Goal: Information Seeking & Learning: Check status

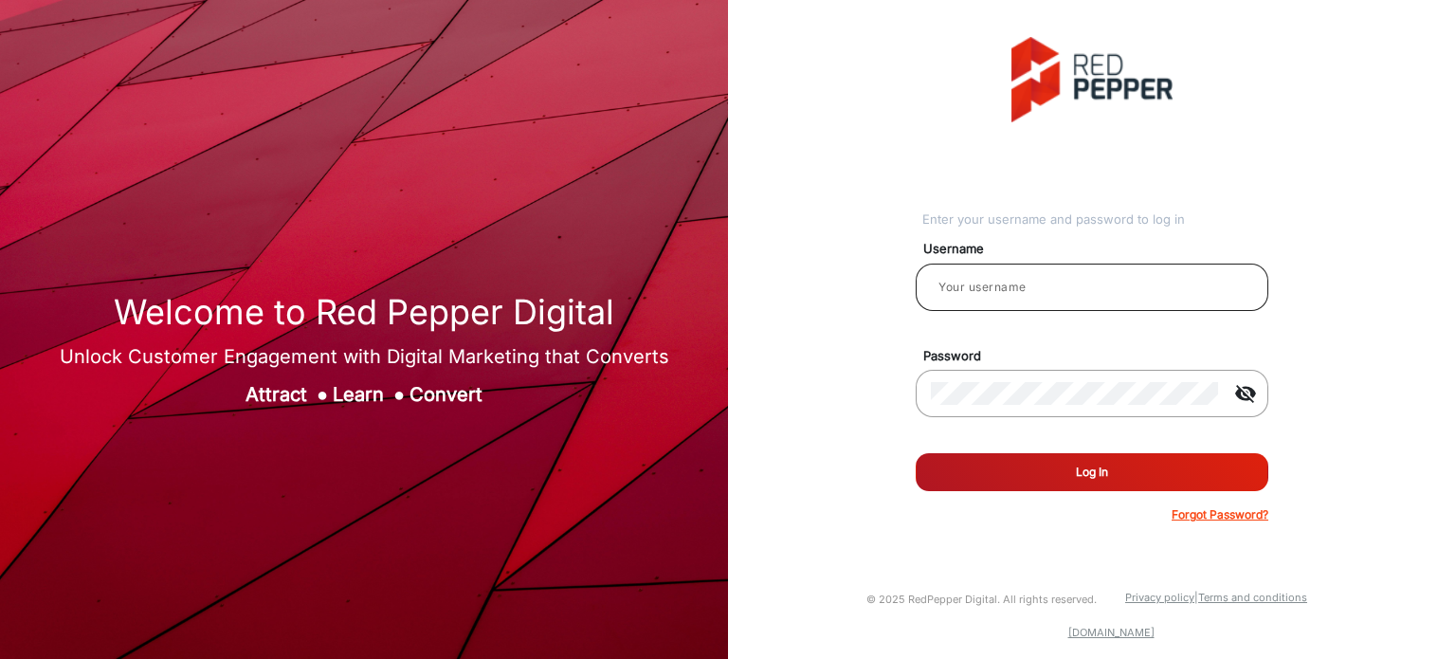
click at [993, 298] on div at bounding box center [1092, 287] width 322 height 53
click at [979, 284] on input "email" at bounding box center [1092, 287] width 322 height 23
type input "Rachael"
click at [1066, 467] on button "Log In" at bounding box center [1092, 472] width 353 height 38
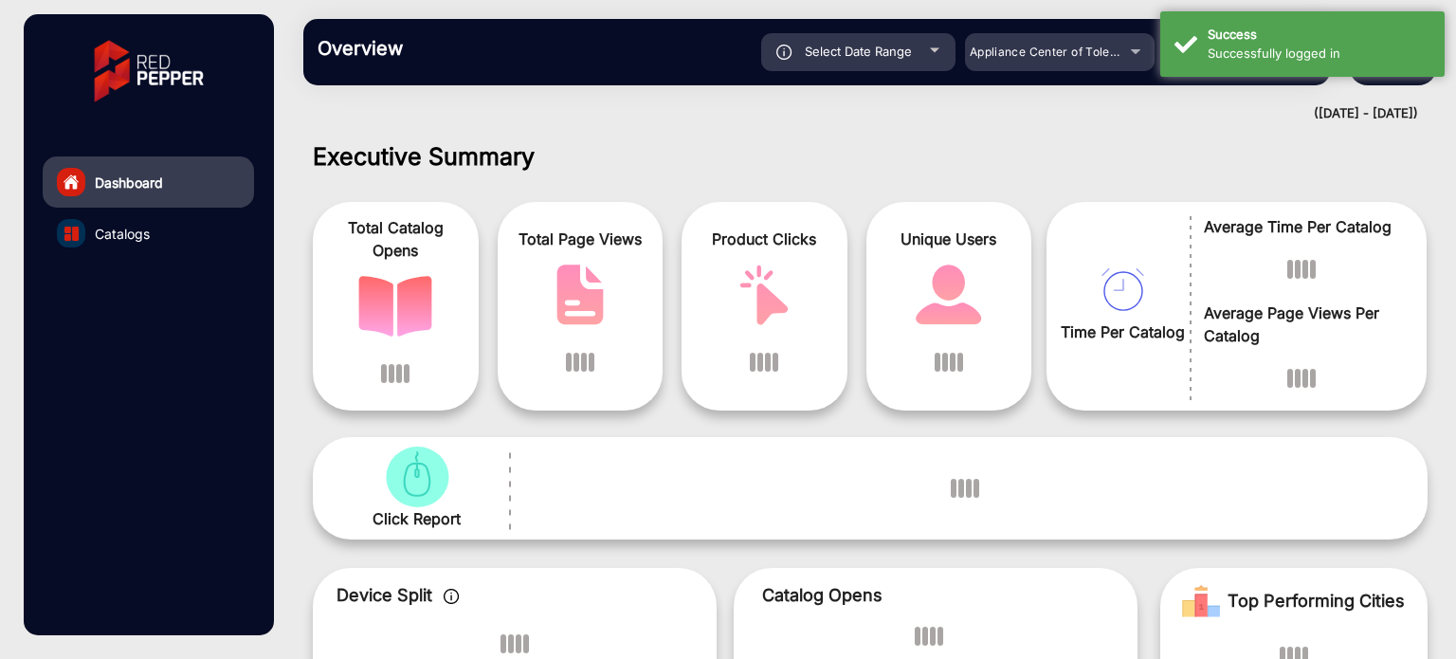
scroll to position [14, 0]
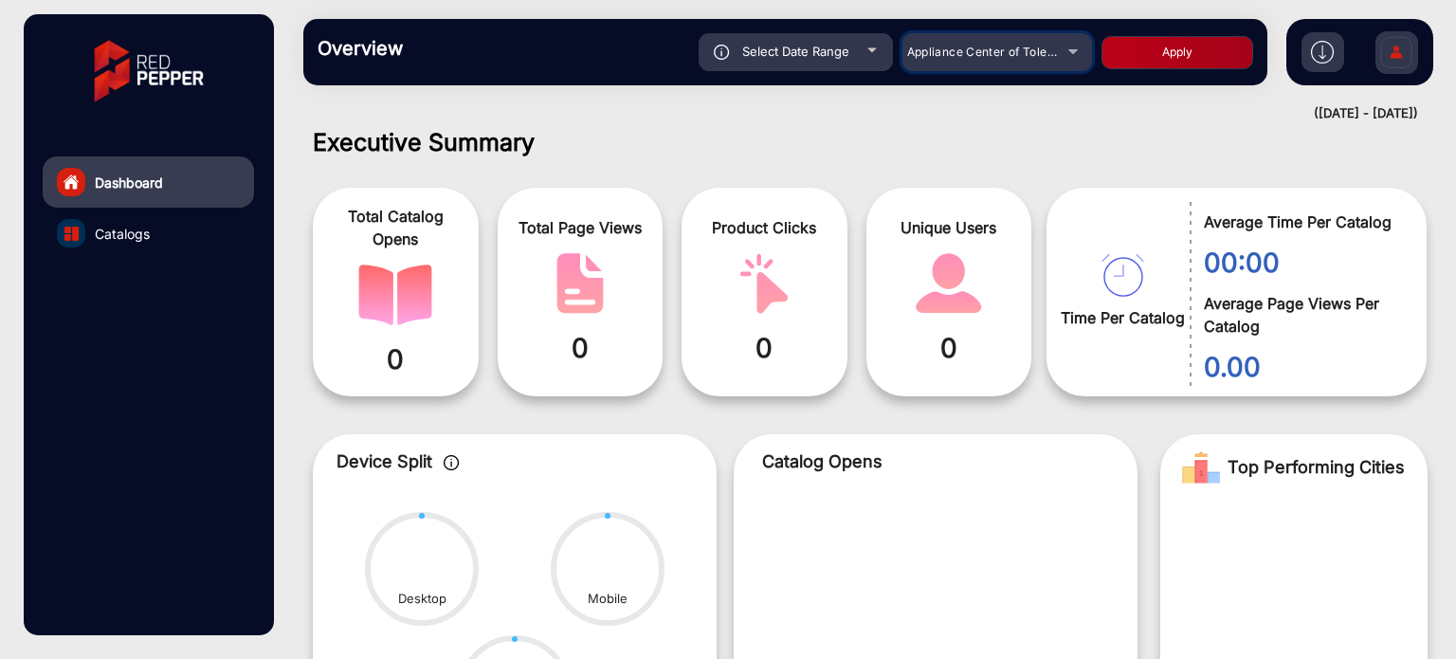
click at [1018, 55] on span "Appliance Center of Toledo, Inc." at bounding box center [997, 52] width 181 height 14
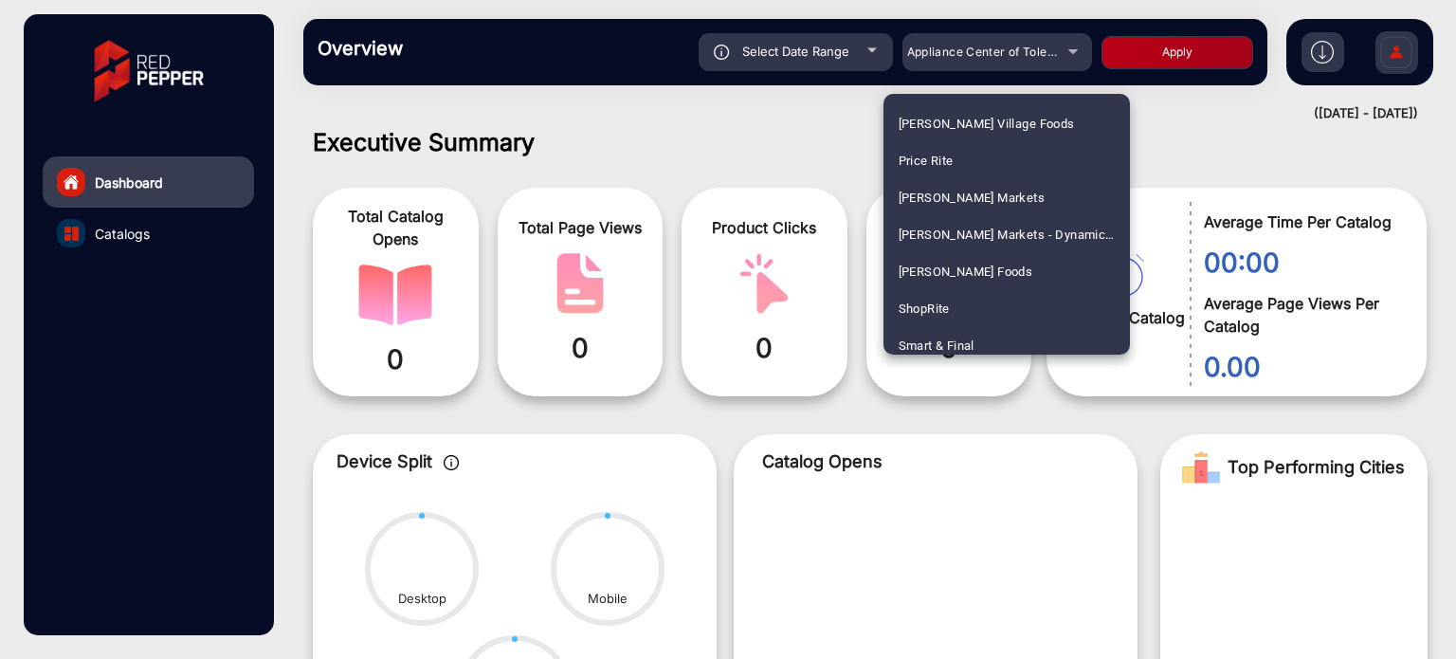
scroll to position [925, 0]
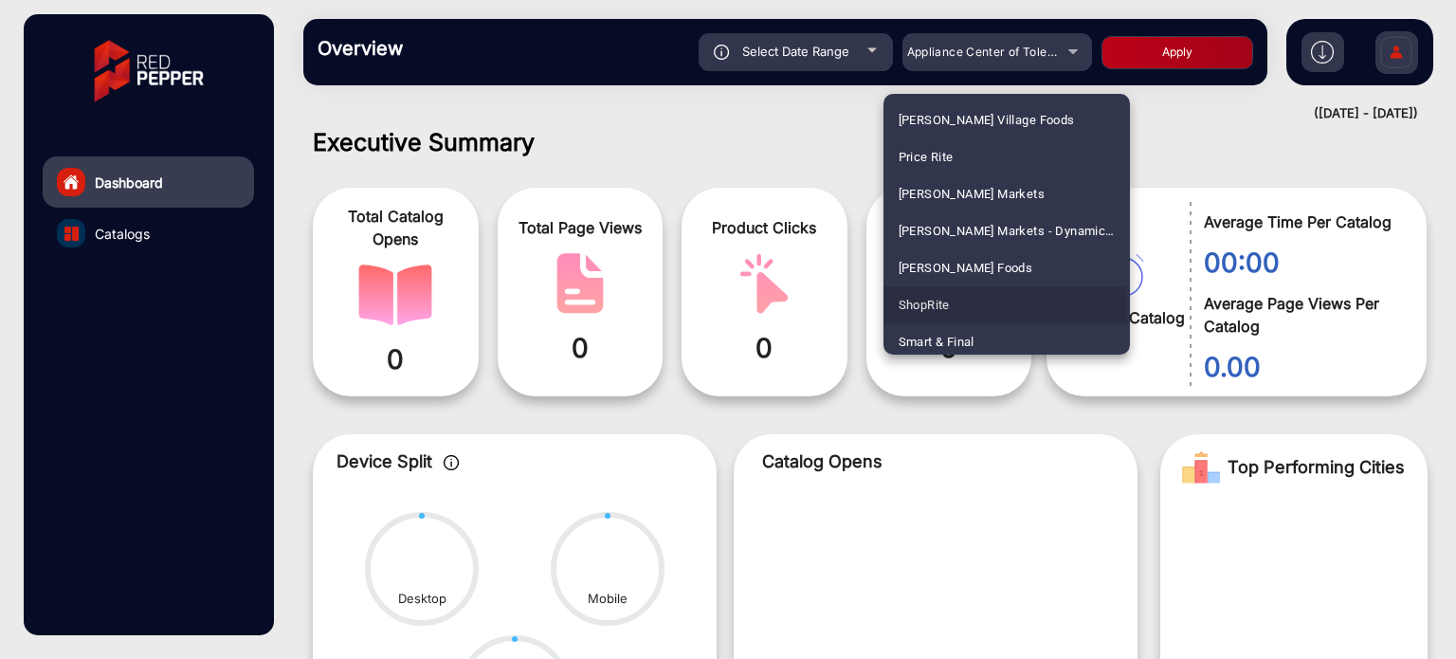
click at [961, 310] on mat-option "ShopRite" at bounding box center [1007, 304] width 247 height 37
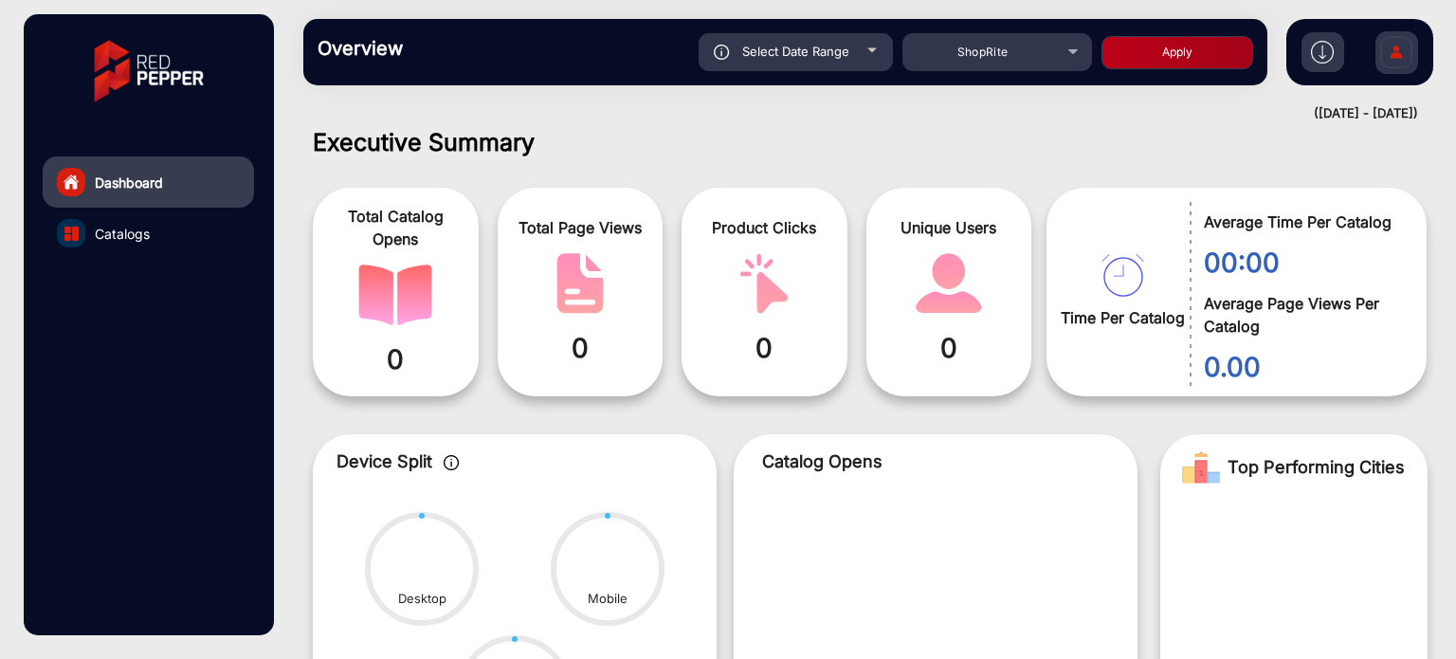
click at [1178, 48] on button "Apply" at bounding box center [1178, 52] width 152 height 33
type input "[DATE]"
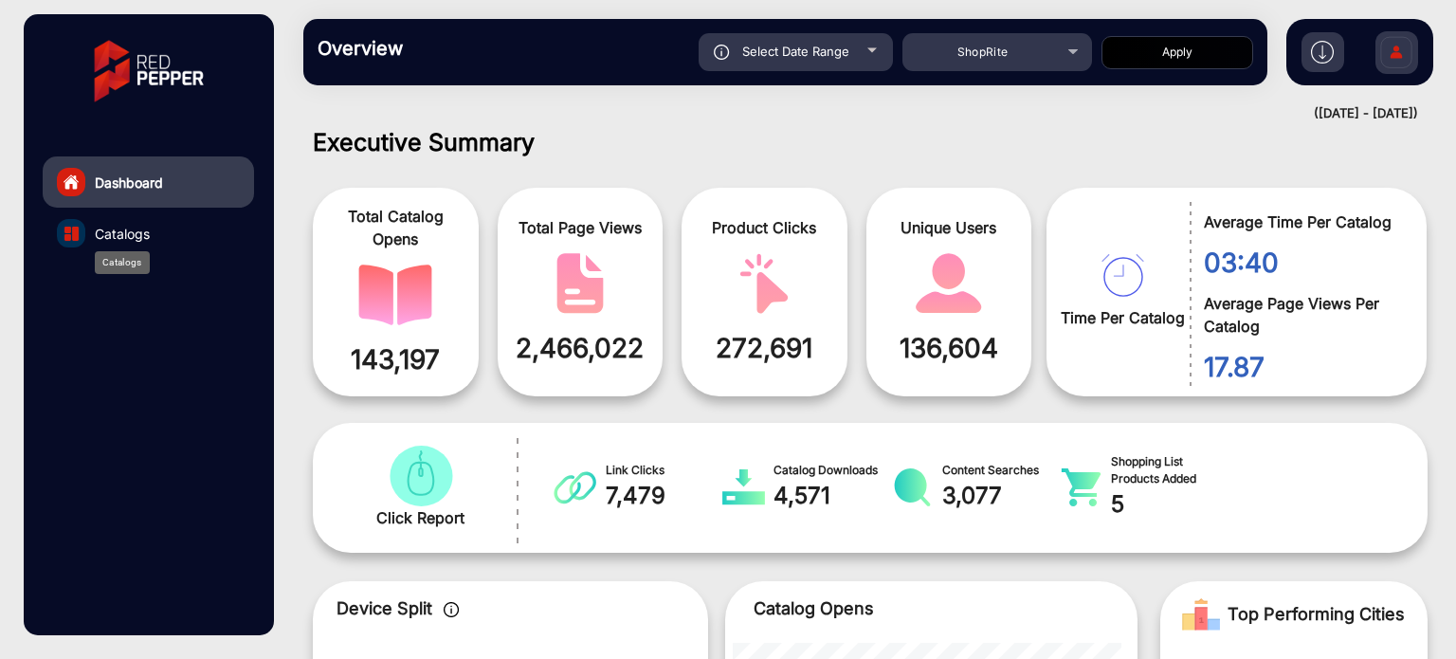
click at [134, 251] on div "Catalogs" at bounding box center [122, 262] width 55 height 23
click at [121, 230] on span "Catalogs" at bounding box center [122, 234] width 55 height 20
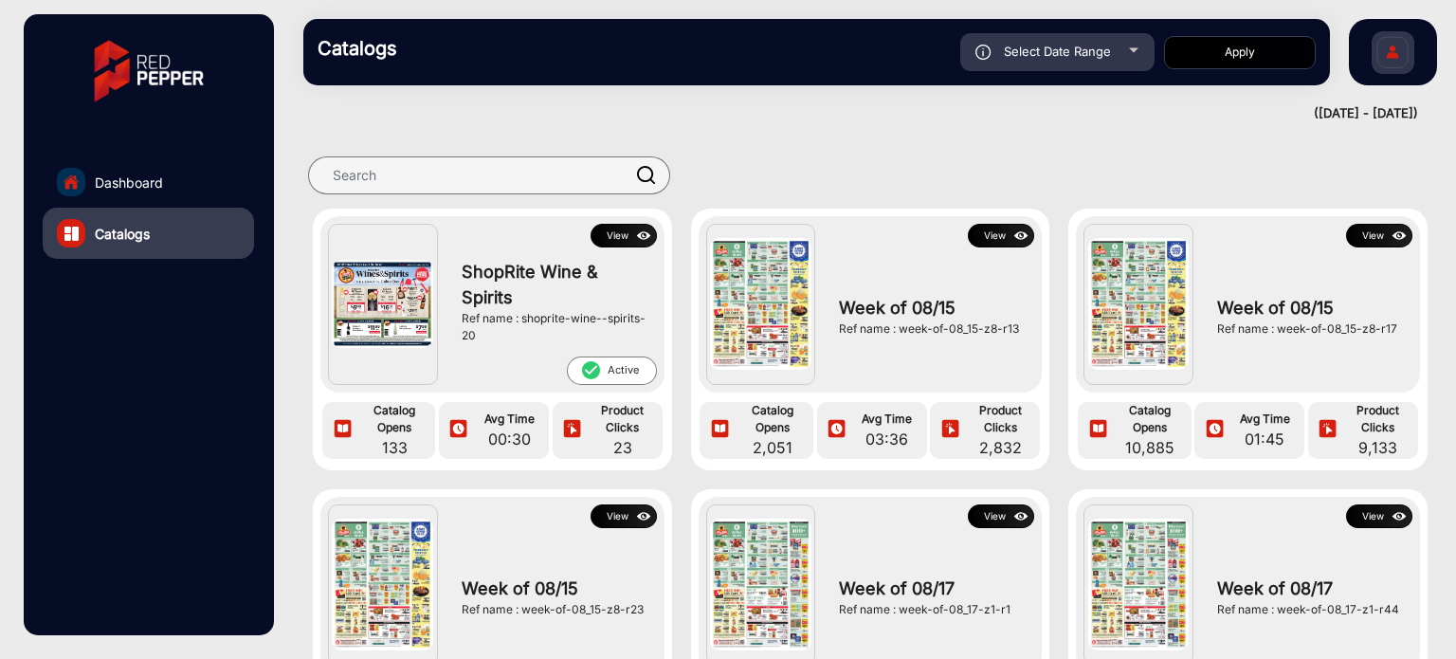
click at [1369, 234] on button "View" at bounding box center [1380, 236] width 66 height 24
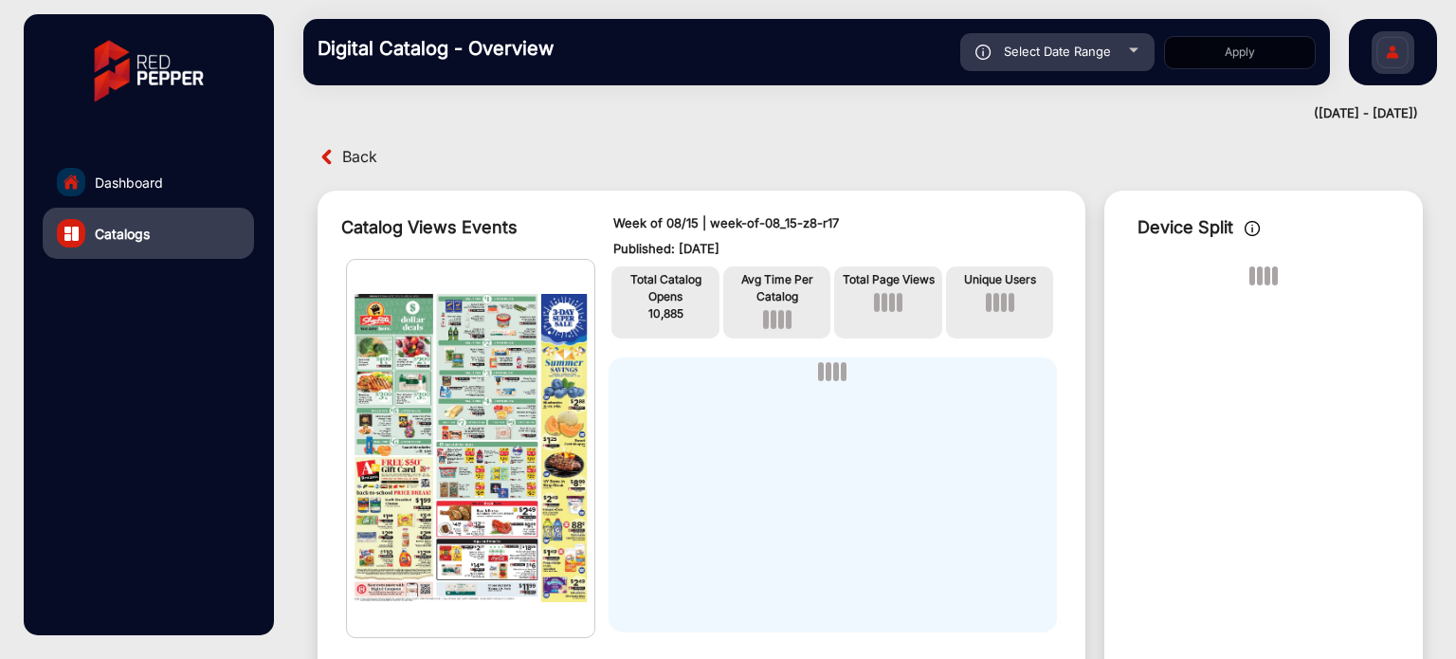
scroll to position [14, 0]
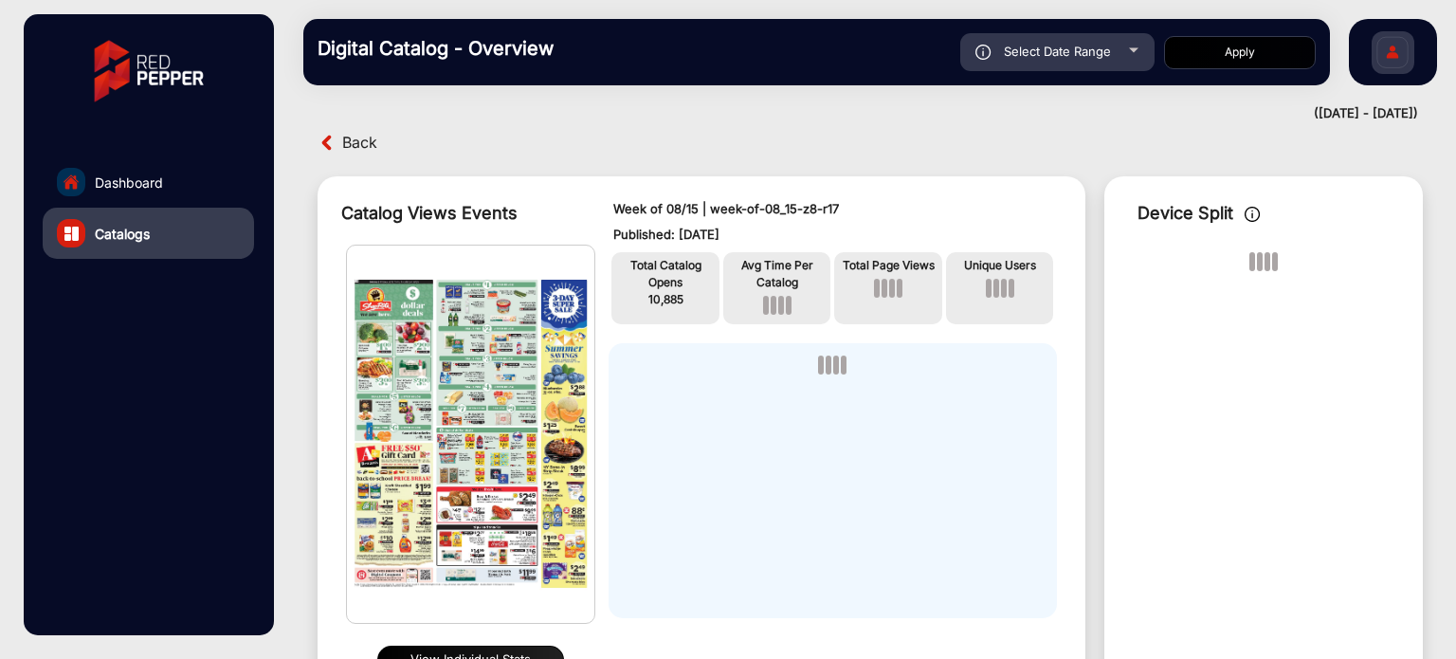
click at [481, 655] on button "View Individual Stats" at bounding box center [470, 660] width 187 height 28
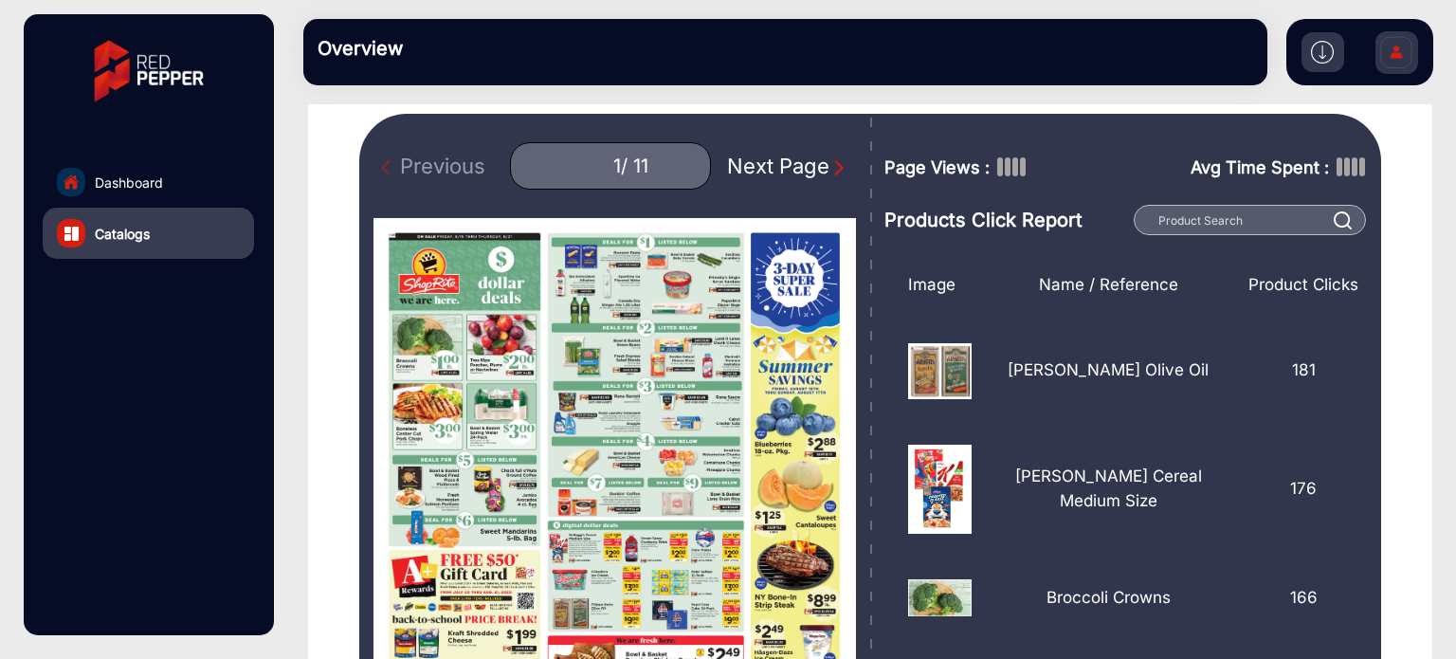
scroll to position [159, 0]
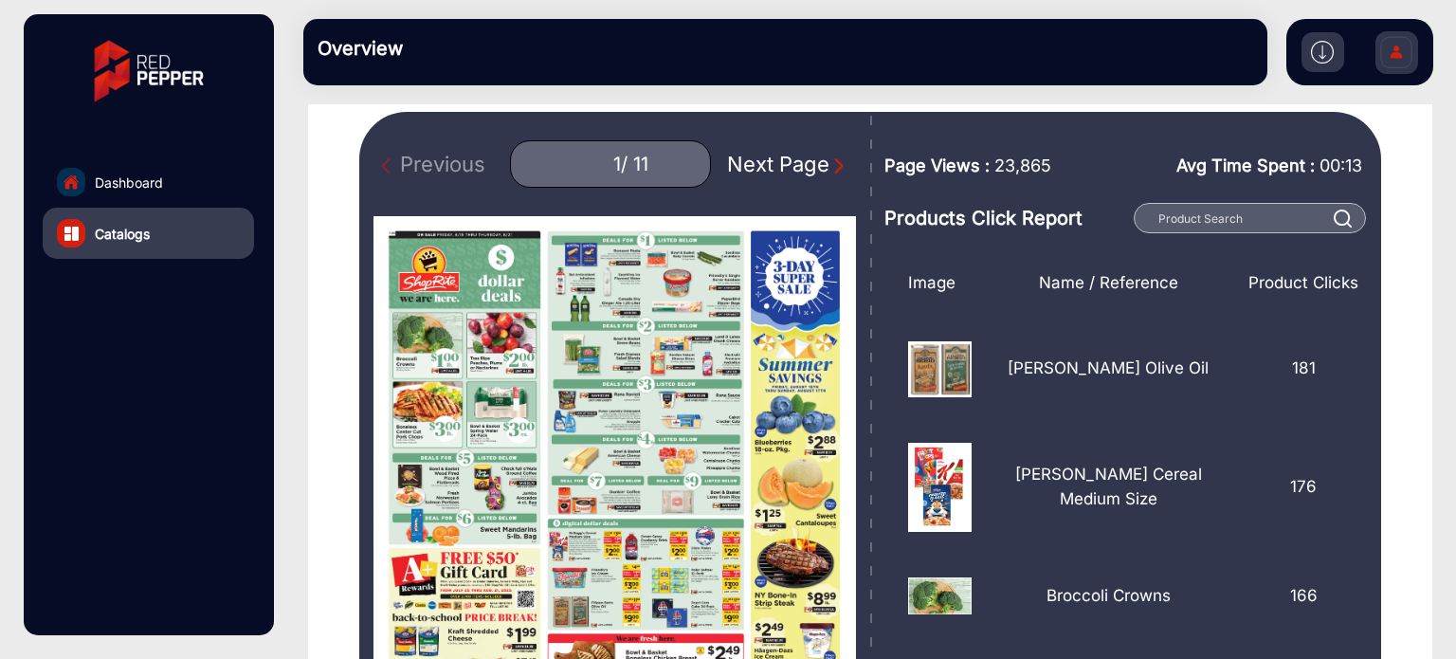
click at [795, 159] on div "Next Page" at bounding box center [787, 164] width 121 height 31
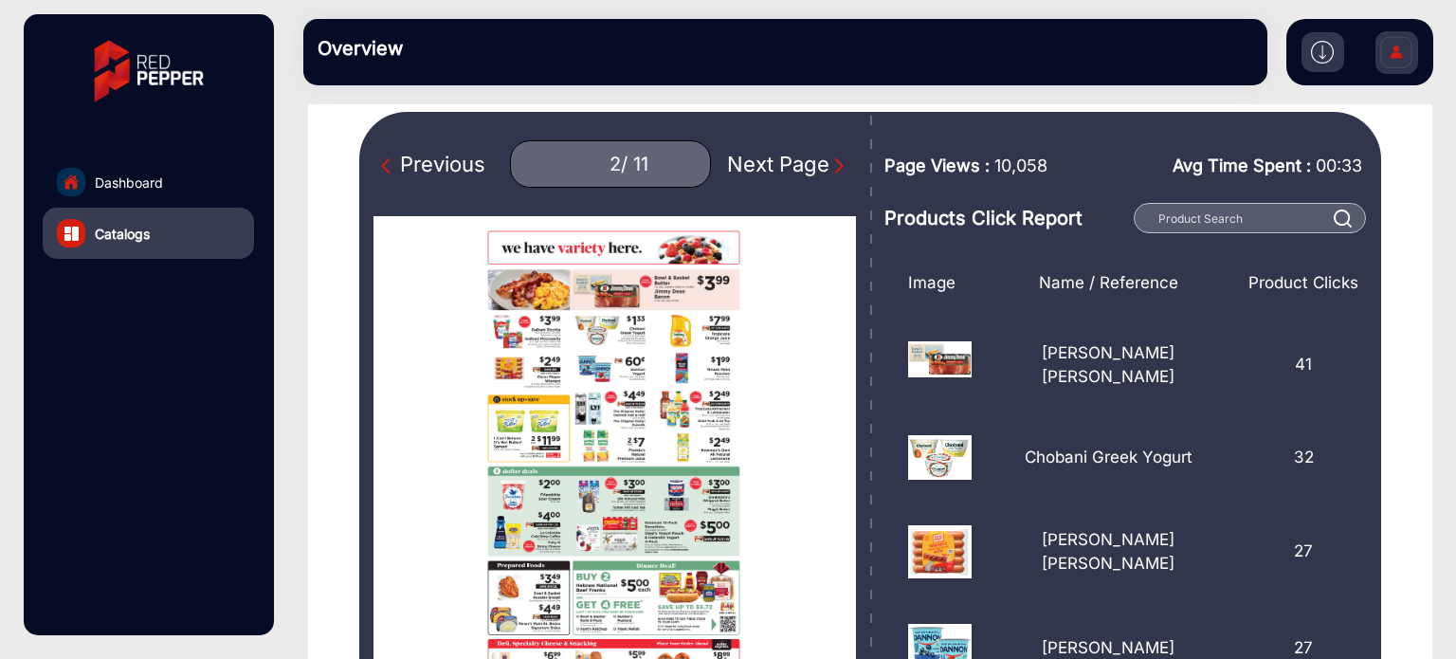
click at [795, 159] on div "Next Page" at bounding box center [787, 164] width 121 height 31
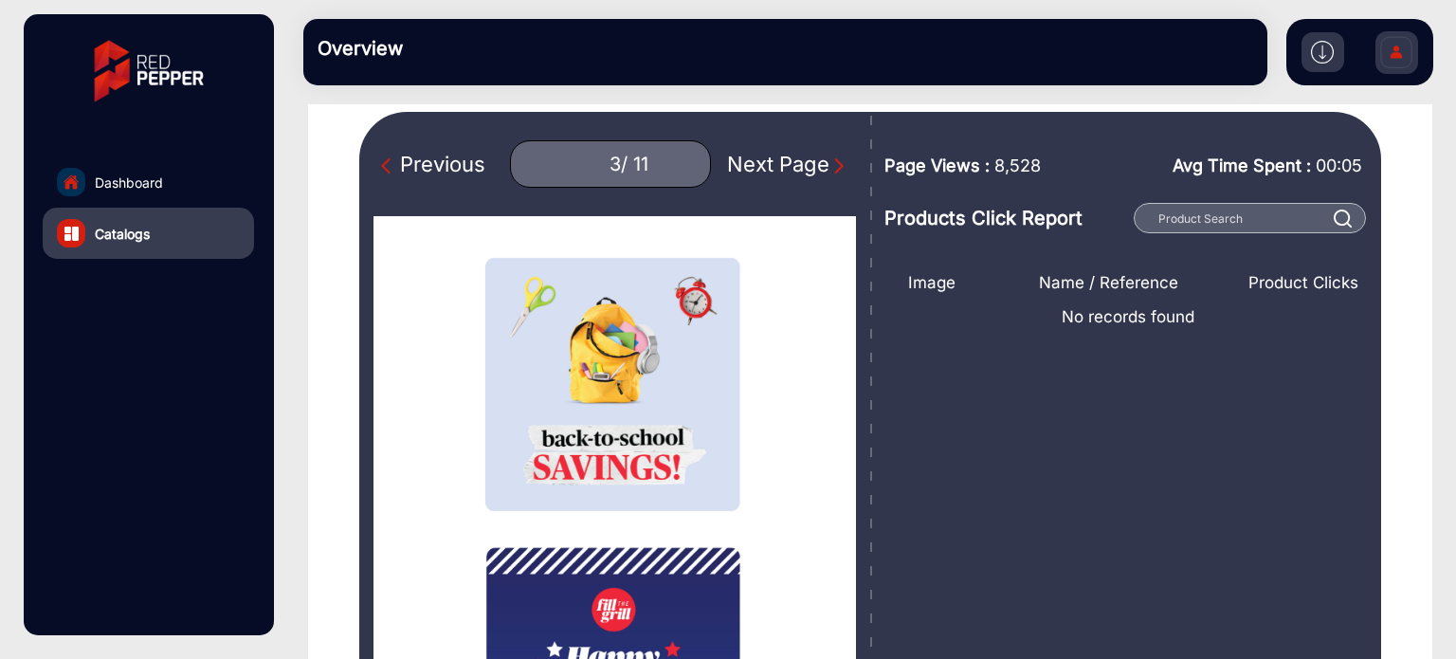
click at [795, 159] on div "Next Page" at bounding box center [787, 164] width 121 height 31
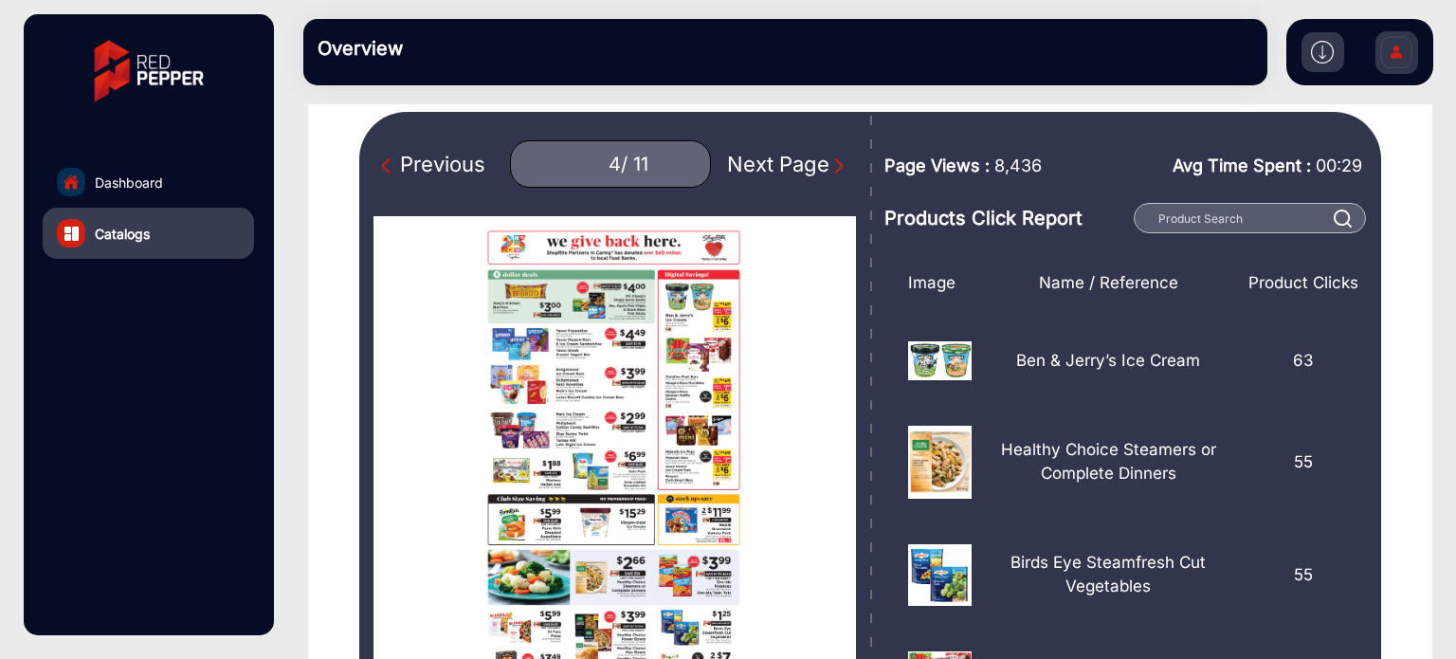
click at [795, 159] on div "Next Page" at bounding box center [787, 164] width 121 height 31
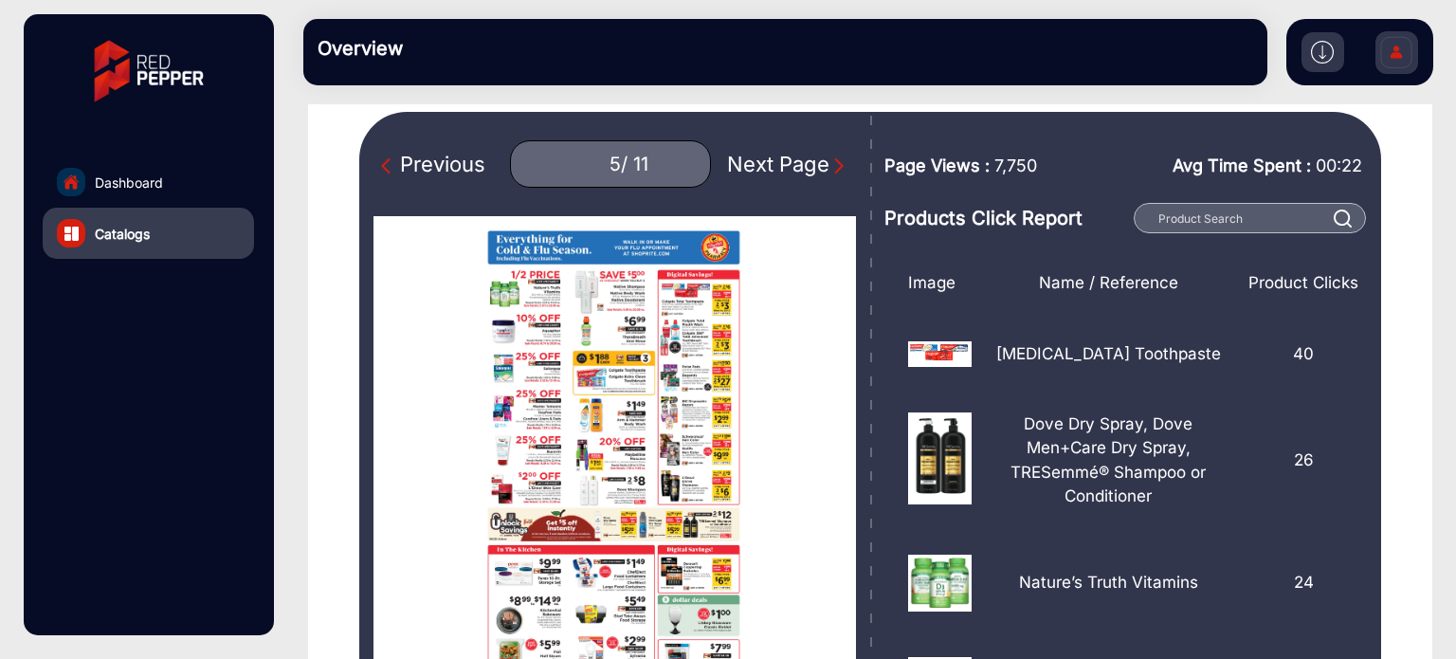
click at [805, 174] on div "Next Page" at bounding box center [787, 164] width 121 height 31
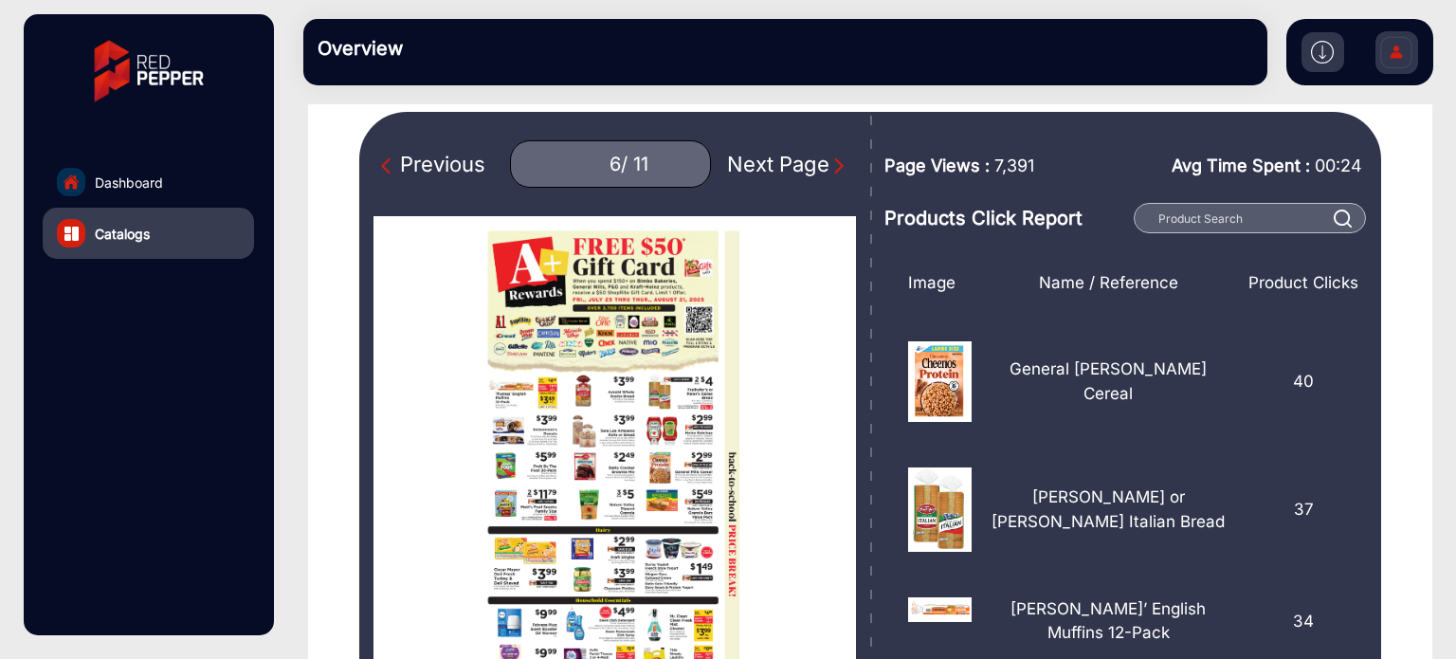
click at [805, 174] on div "Next Page" at bounding box center [787, 164] width 121 height 31
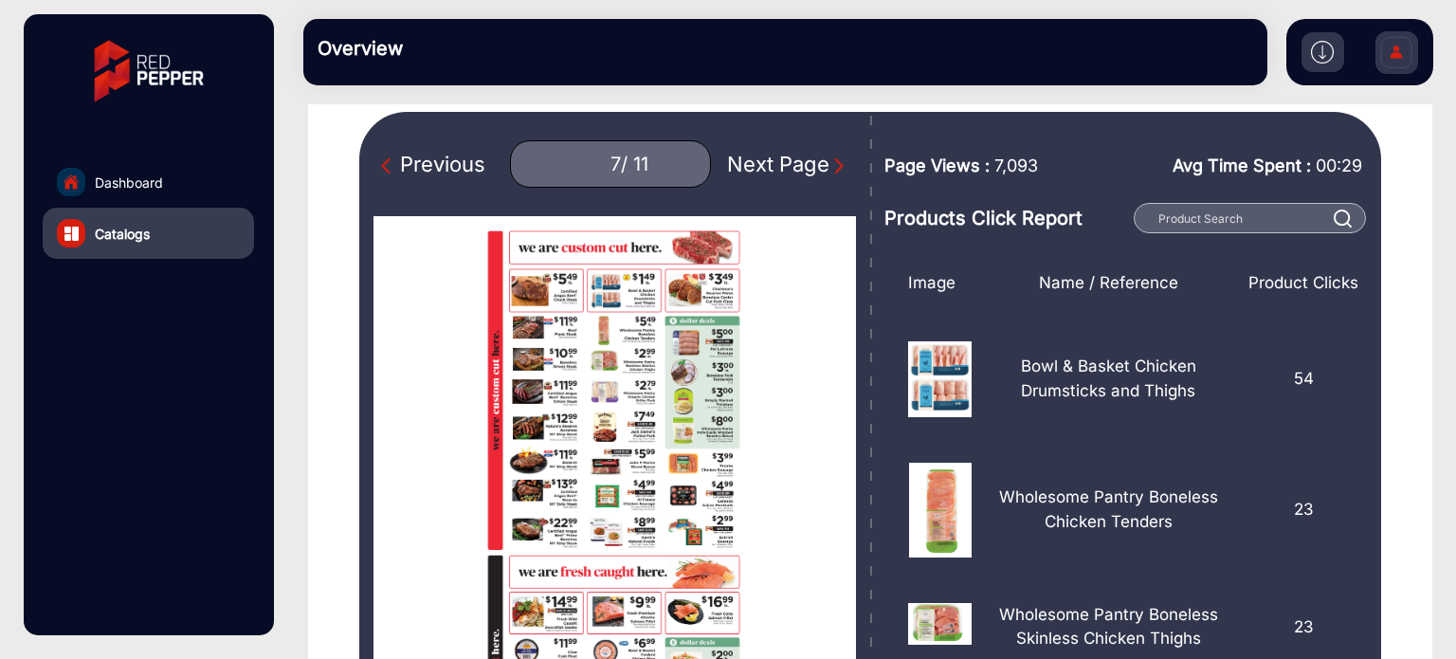
click at [436, 164] on div "Previous" at bounding box center [433, 164] width 104 height 31
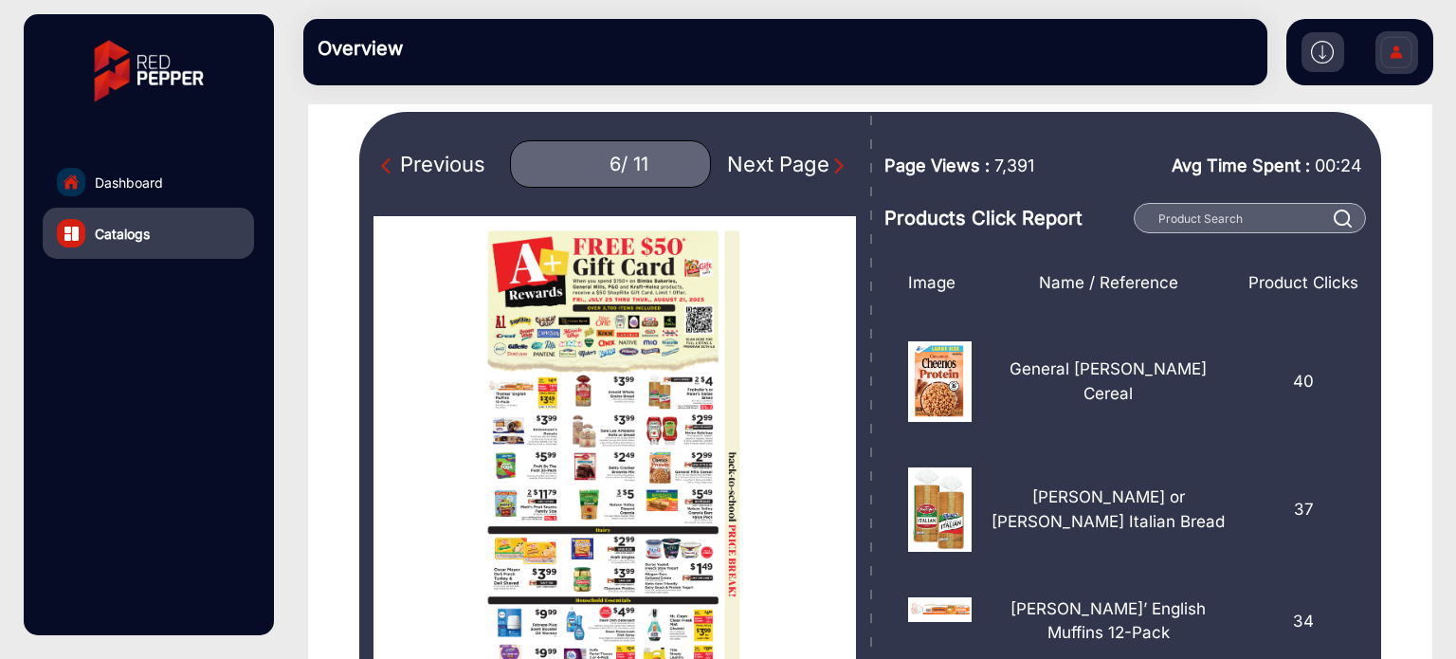
click at [795, 167] on div "Next Page" at bounding box center [787, 164] width 121 height 31
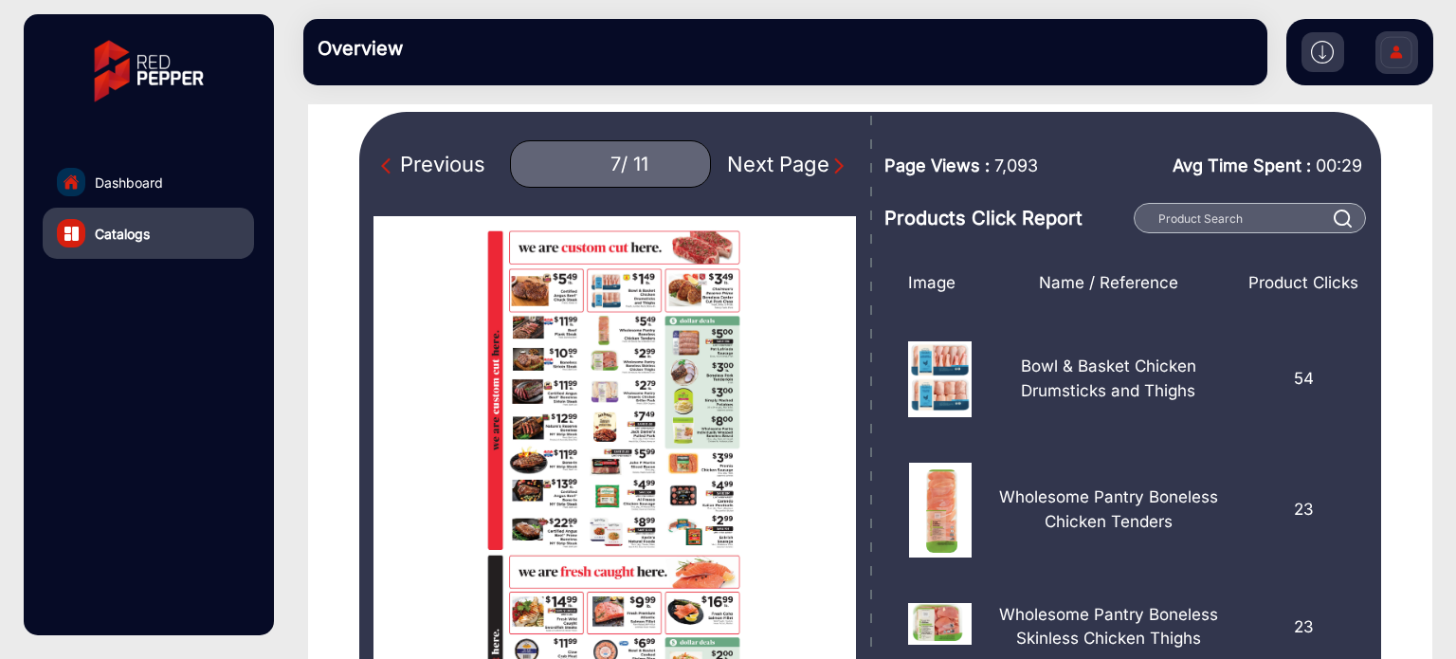
click at [442, 166] on div "Previous" at bounding box center [433, 164] width 104 height 31
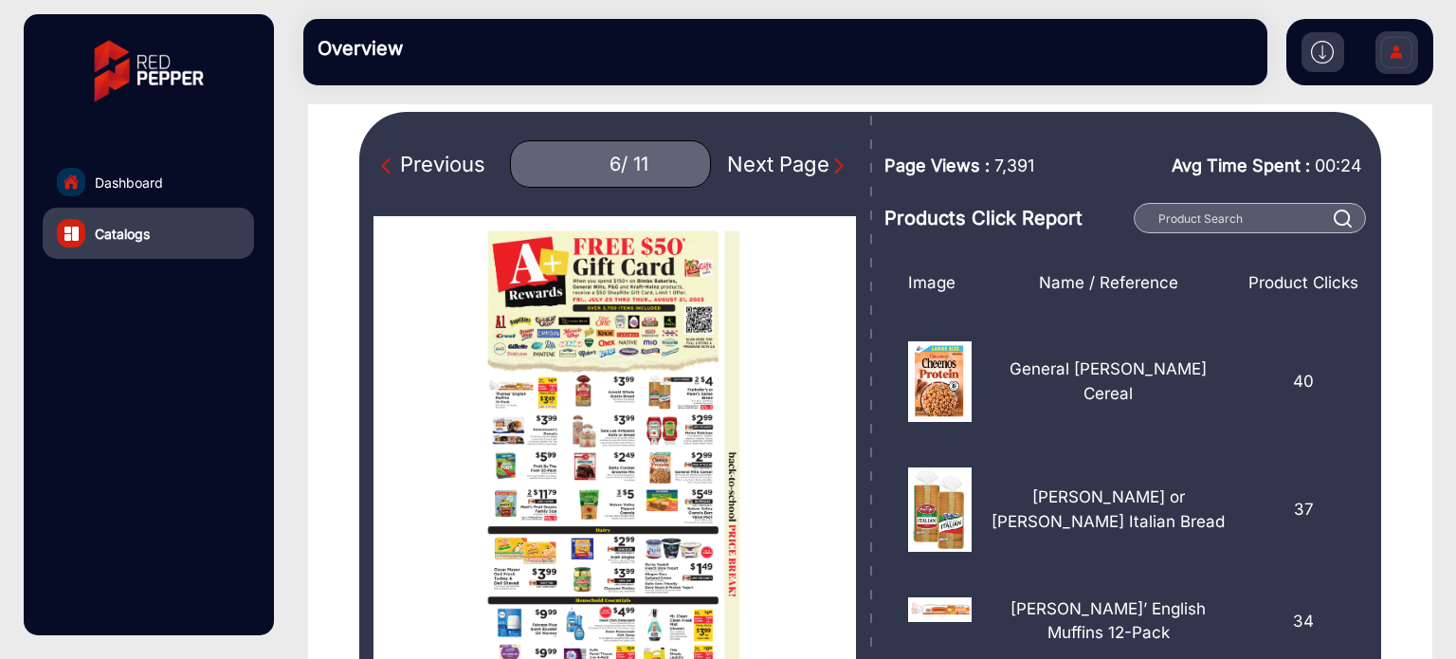
click at [816, 170] on div "Next Page" at bounding box center [787, 164] width 121 height 31
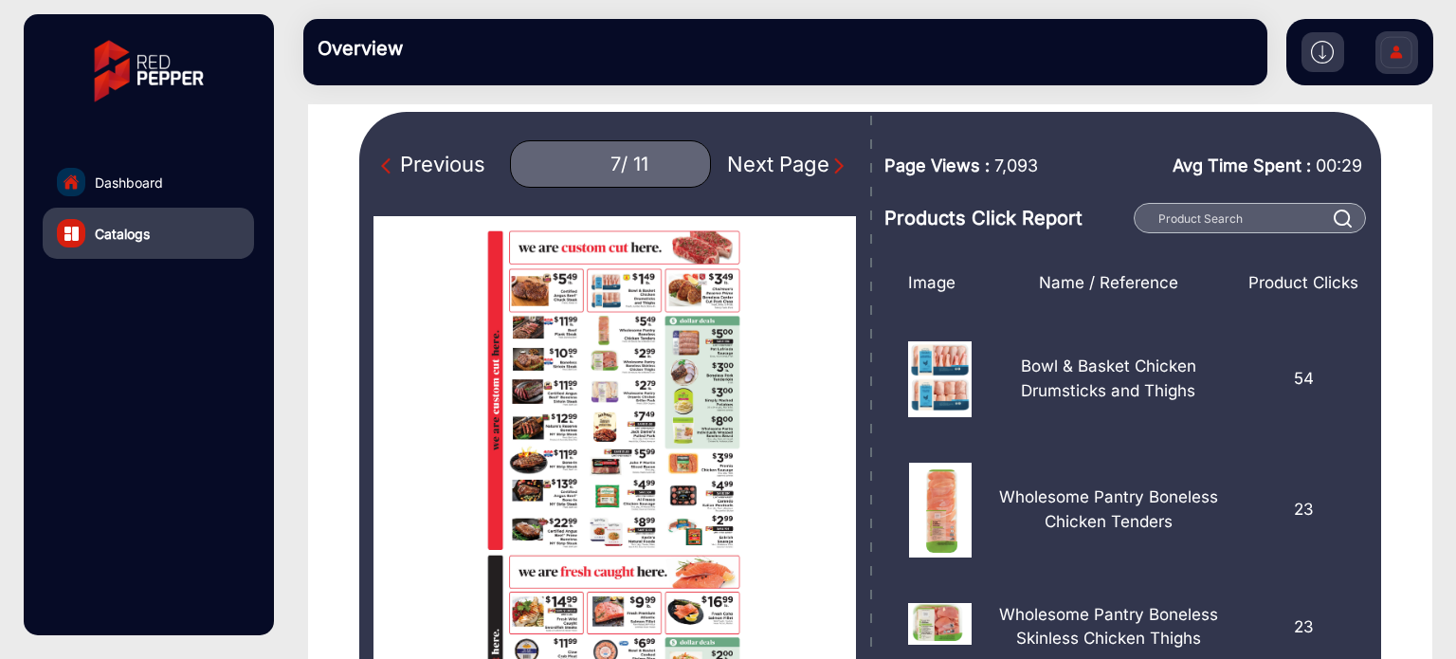
click at [1403, 109] on section "Back ([DATE] - [DATE]) Week of 08/15 week-of-08_15-z8-r17 Published: [DATE] Pre…" at bounding box center [870, 421] width 1125 height 924
click at [830, 166] on img "Next Page" at bounding box center [839, 165] width 19 height 19
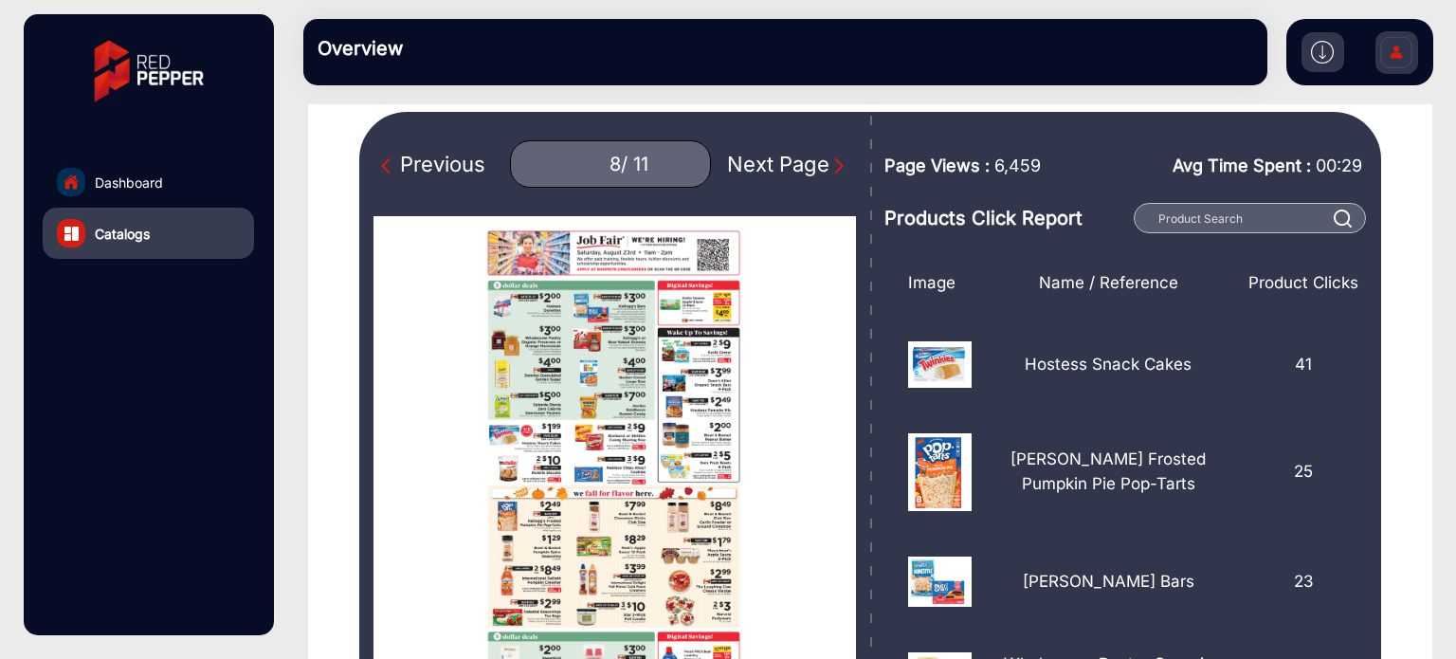
click at [830, 166] on img "Next Page" at bounding box center [839, 165] width 19 height 19
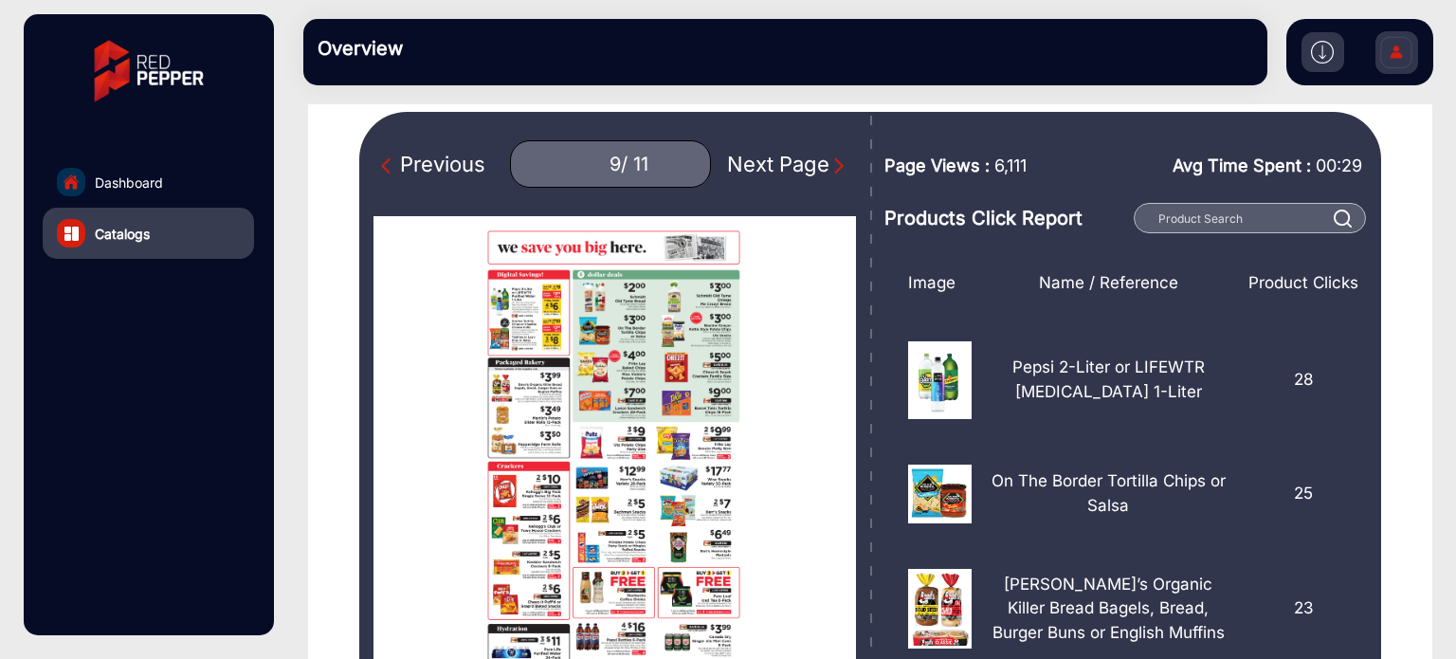
click at [422, 159] on div "Previous" at bounding box center [433, 164] width 104 height 31
type input "8"
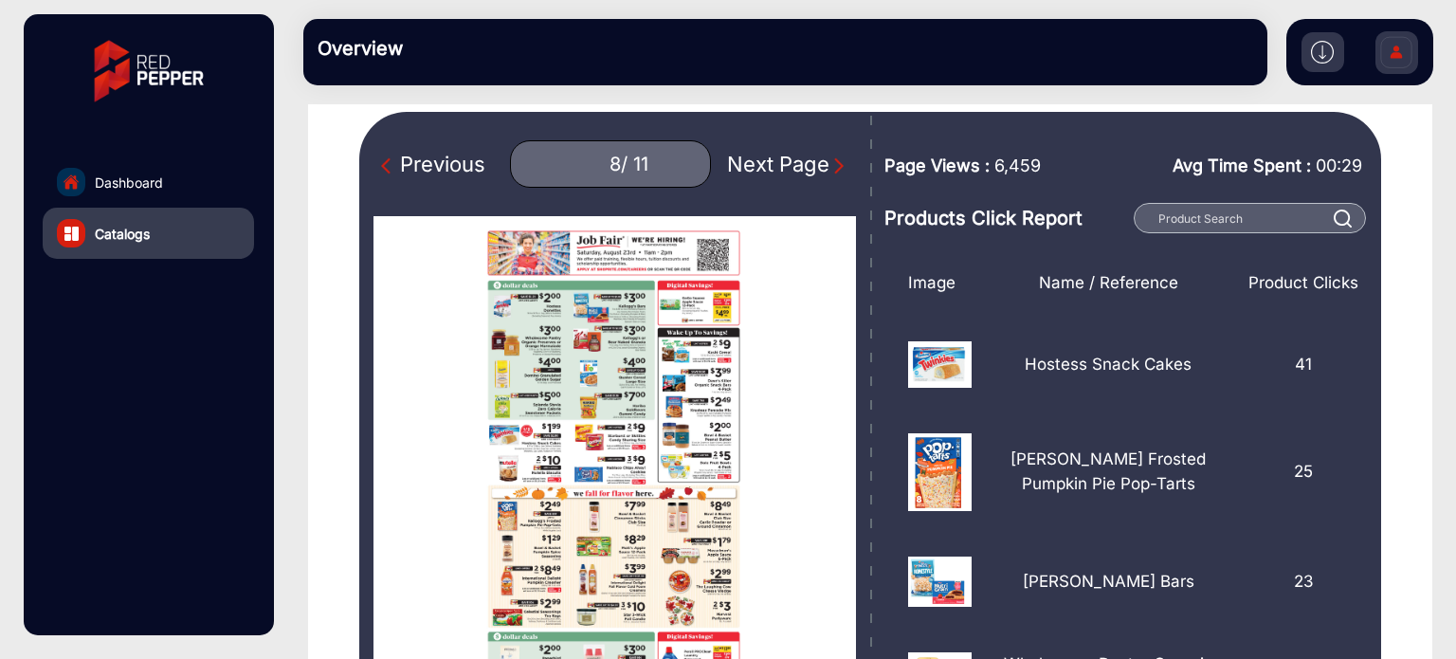
click at [1384, 134] on section "Back ([DATE] - [DATE]) Week of 08/15 week-of-08_15-z8-r17 Published: [DATE] Pre…" at bounding box center [870, 421] width 1125 height 924
